Goal: Task Accomplishment & Management: Complete application form

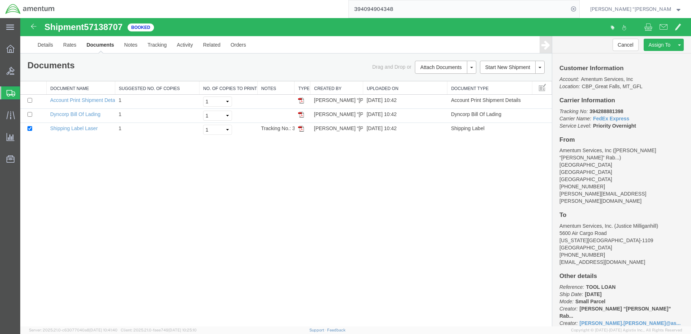
click at [0, 0] on span "Create Shipment" at bounding box center [0, 0] width 0 height 0
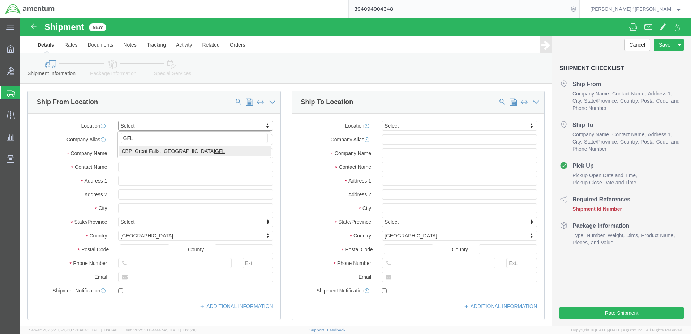
type input "GFL"
select select "49920"
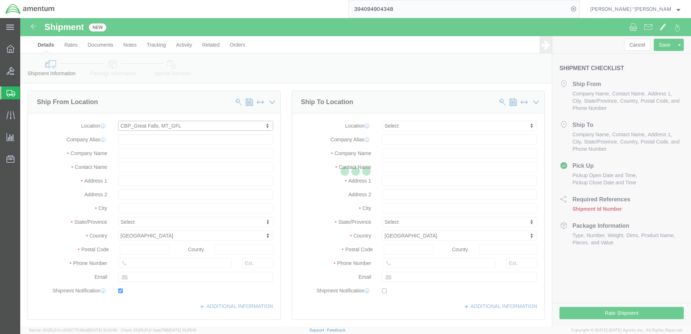
type input "[GEOGRAPHIC_DATA]"
type input "59404"
type input "[PHONE_NUMBER]"
type input "[PERSON_NAME][EMAIL_ADDRESS][PERSON_NAME][DOMAIN_NAME]"
checkbox input "true"
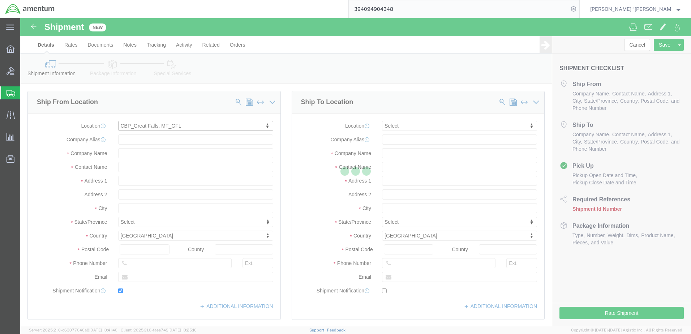
type input "Amentum Services, Inc"
type input "[PERSON_NAME] “[PERSON_NAME]” [PERSON_NAME]"
type input "[GEOGRAPHIC_DATA]"
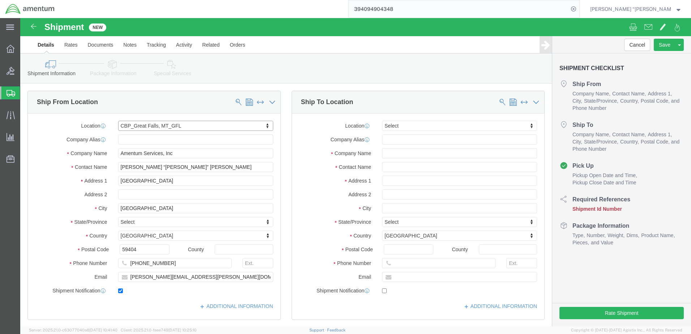
select select "MT"
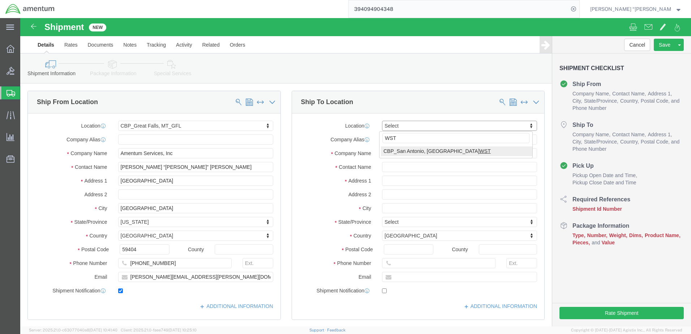
type input "WST"
select select "49945"
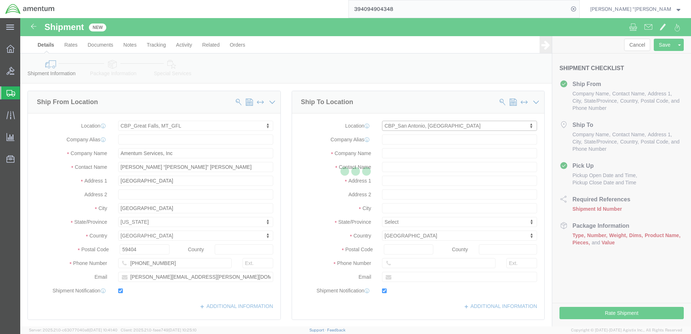
type input "[STREET_ADDRESS][PERSON_NAME]"
type input "Bldg. #2"
type input "78216"
type input "[PHONE_NUMBER]"
type input "[PERSON_NAME][EMAIL_ADDRESS][PERSON_NAME][DOMAIN_NAME]"
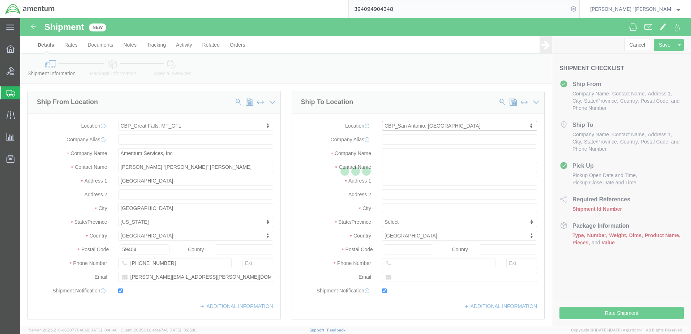
checkbox input "true"
type input "Amentum Services, Inc"
type input "[PERSON_NAME]"
type input "San Antonio"
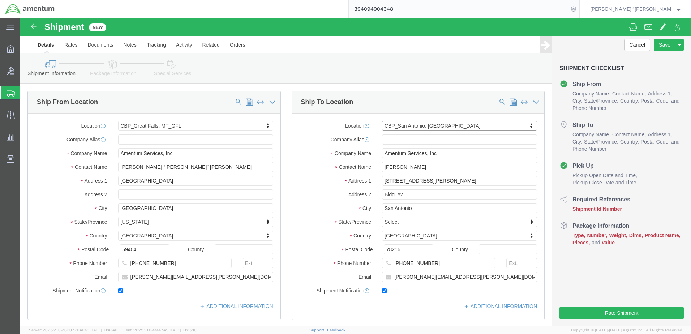
select select "[GEOGRAPHIC_DATA]"
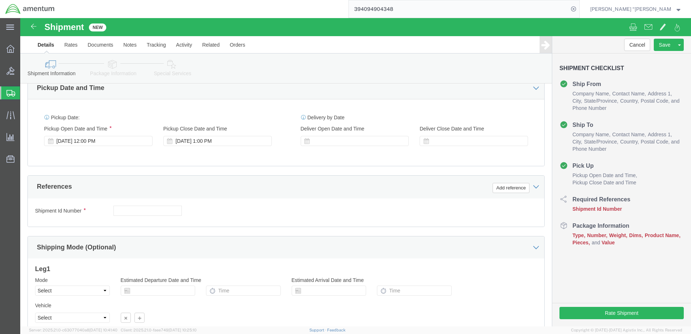
scroll to position [253, 0]
click button "Add reference"
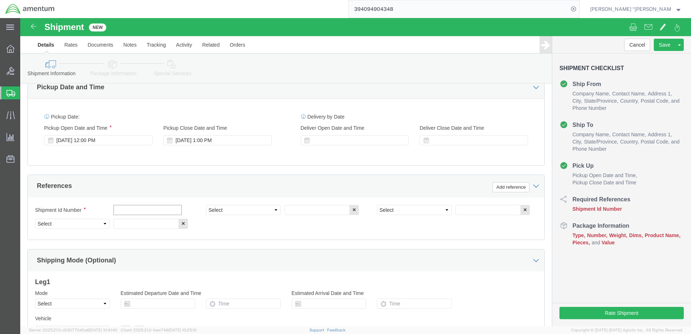
click input "text"
type input "SEAL TAXI LIGHT"
click select "Select Account Type Activity ID Airline Appointment Number ASN Batch Request # …"
select select "DEPT"
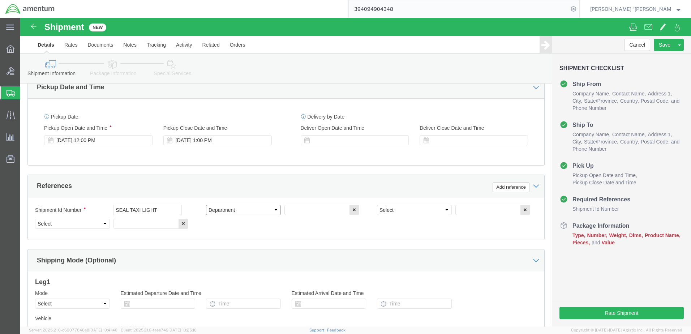
click select "Select Account Type Activity ID Airline Appointment Number ASN Batch Request # …"
click input "text"
type input "CBP"
click select "Select Account Type Activity ID Airline Appointment Number ASN Batch Request # …"
select select "CUSTREF"
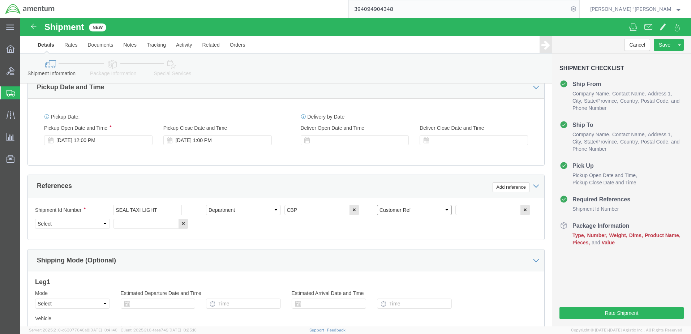
click select "Select Account Type Activity ID Airline Appointment Number ASN Batch Request # …"
click input "text"
type input "SEAL TAXI LIGHT"
click select "Select Account Type Activity ID Airline Appointment Number ASN Batch Request # …"
select select "PROJNUM"
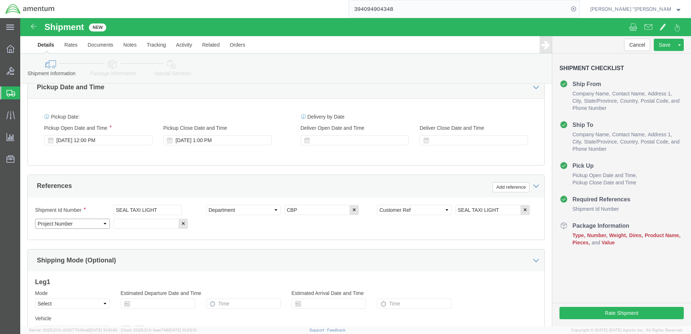
click select "Select Account Type Activity ID Airline Appointment Number ASN Batch Request # …"
click input "text"
click input "6118.03.03.2219.000.GFN.0000"
click input "6118.04.03.2219.000.GFN.0000"
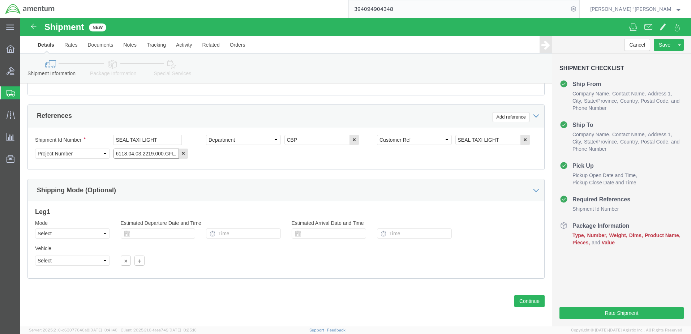
scroll to position [326, 0]
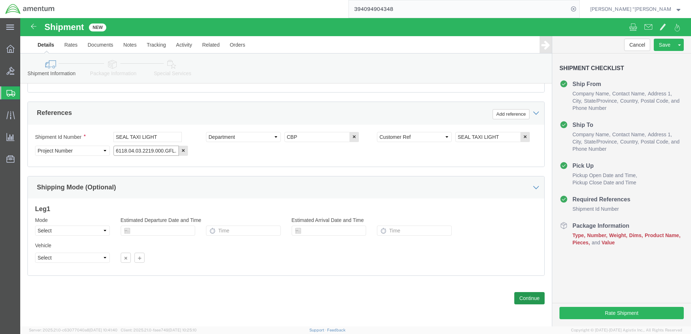
type input "6118.04.03.2219.000.GFL.0000"
click button "Continue"
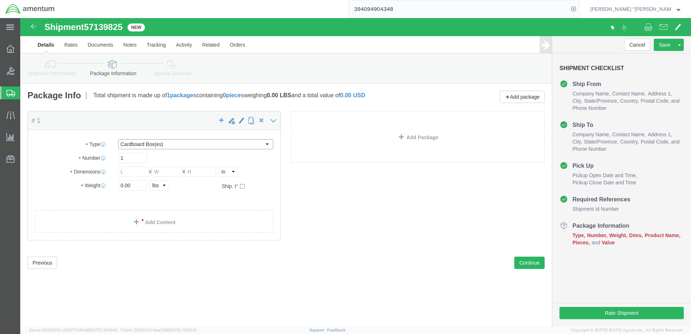
click select "Select BCK Boxes Bale(s) Basket(s) Bolt(s) Bottle(s) Buckets Bulk Bundle(s) Can…"
select select "ENV"
click select "Select BCK Boxes Bale(s) Basket(s) Bolt(s) Bottle(s) Buckets Bulk Bundle(s) Can…"
type input "9.50"
type input "12.50"
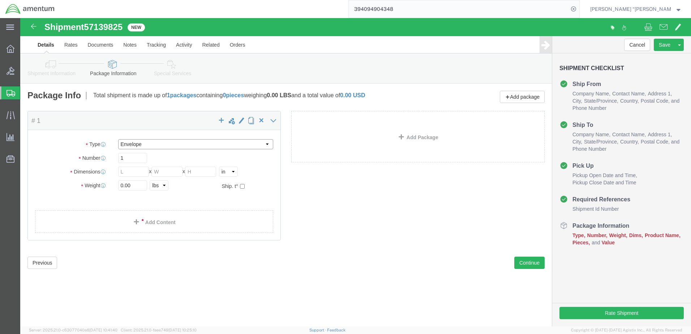
type input "0.25"
type input "1"
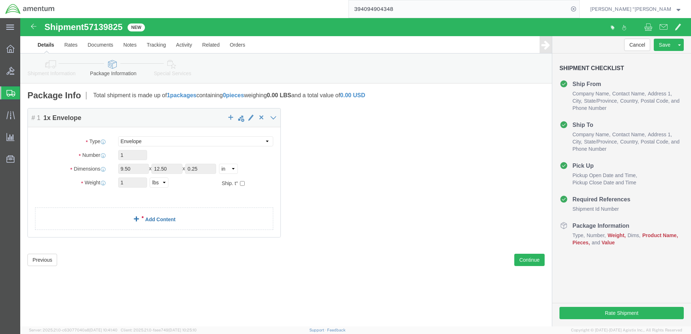
click link "Add Content"
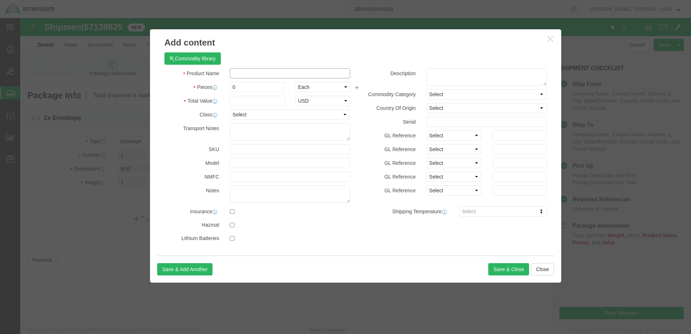
click input "text"
type input "SEAL TAXI LIGHT"
click input "0"
type input "1"
click input "text"
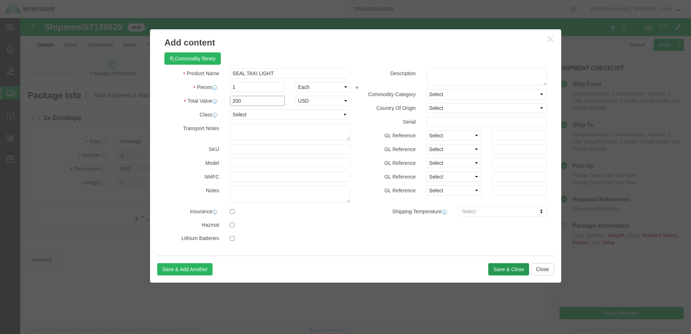
type input "200"
click button "Save & Close"
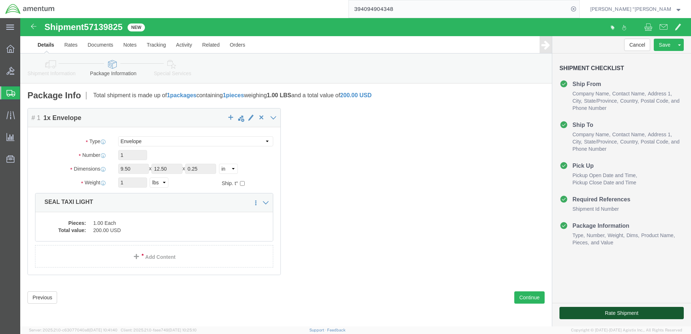
click button "Rate Shipment"
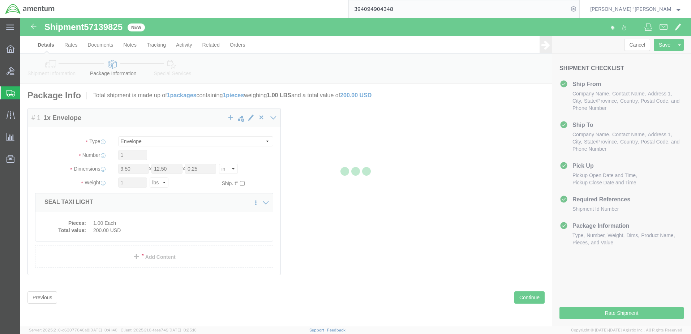
click at [501, 168] on div at bounding box center [355, 172] width 671 height 308
click at [467, 156] on div at bounding box center [355, 172] width 671 height 308
click at [423, 179] on div at bounding box center [355, 172] width 671 height 308
click at [167, 240] on div at bounding box center [355, 172] width 671 height 308
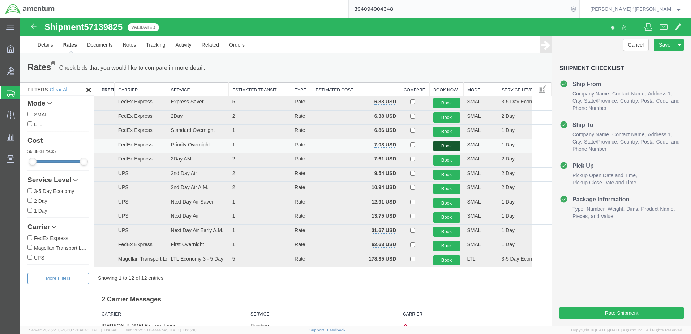
click at [439, 146] on button "Book" at bounding box center [446, 146] width 27 height 10
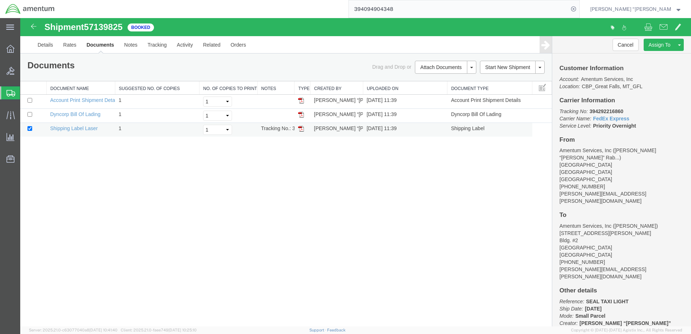
click at [303, 128] on img at bounding box center [301, 129] width 6 height 6
drag, startPoint x: 627, startPoint y: 110, endPoint x: 591, endPoint y: 112, distance: 36.6
click at [591, 112] on p "Tracking No: 394292216860 Carrier Name: FedEx Express FedEx Express Service Lev…" at bounding box center [621, 119] width 124 height 22
copy b "394292216860"
click at [217, 202] on div "Shipment 57139825 3 of 3 Booked Details Rates Documents Notes Tracking Activity…" at bounding box center [355, 172] width 671 height 308
